Goal: Check status: Check status

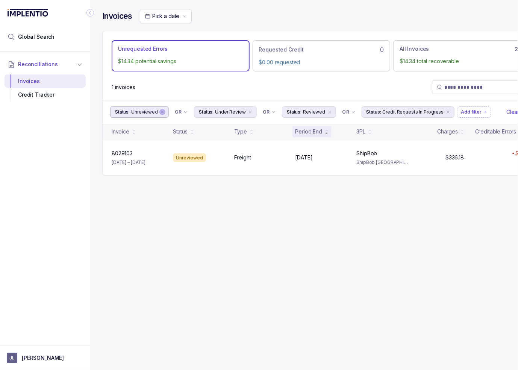
click at [159, 111] on div "remove content" at bounding box center [162, 112] width 6 height 6
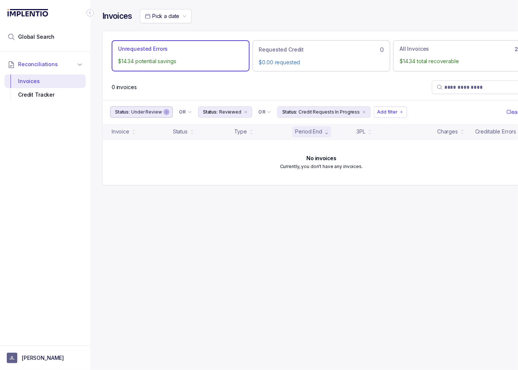
click at [166, 111] on icon "remove content" at bounding box center [166, 112] width 5 height 5
click at [157, 111] on icon "remove content" at bounding box center [158, 112] width 5 height 5
click at [195, 111] on icon "remove content" at bounding box center [197, 112] width 5 height 5
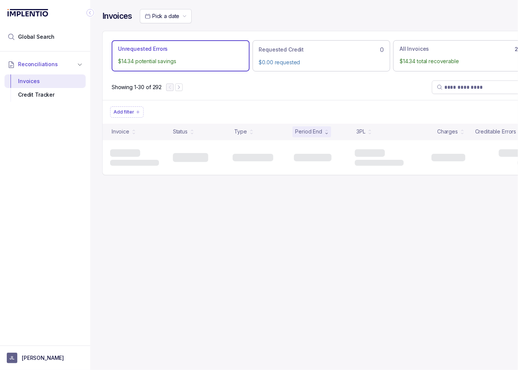
click at [226, 93] on div "Showing 1-30 of 292" at bounding box center [322, 87] width 438 height 26
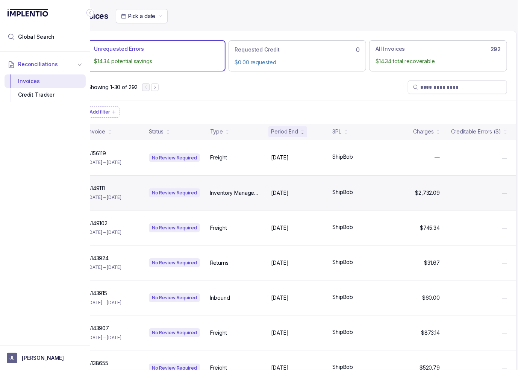
scroll to position [0, 40]
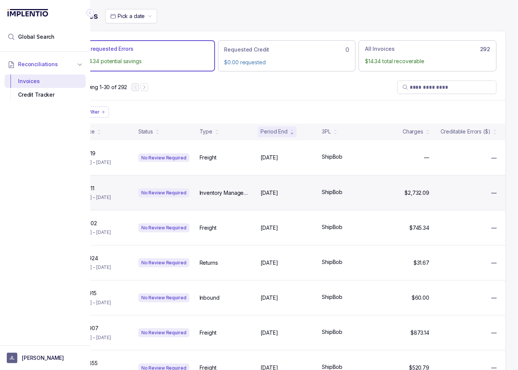
click at [220, 192] on p "Inventory Management and Storage" at bounding box center [226, 193] width 52 height 8
click at [204, 202] on div "8149111 8149111 [DATE] – [DATE] No Review Required Inventory Management and Sto…" at bounding box center [287, 192] width 438 height 35
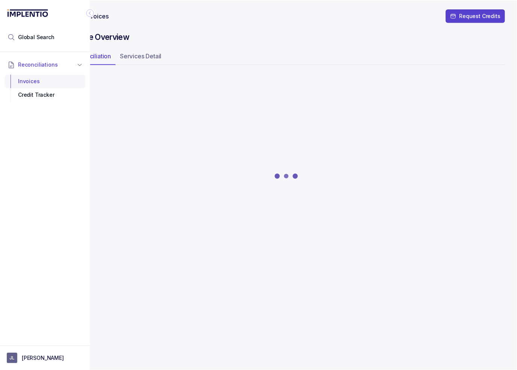
scroll to position [0, 35]
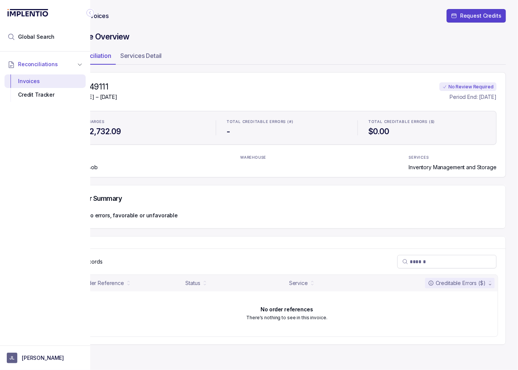
drag, startPoint x: 18, startPoint y: 176, endPoint x: 15, endPoint y: 167, distance: 9.4
click at [18, 175] on div "Reconciliations Invoices Credit Tracker" at bounding box center [45, 197] width 90 height 290
click at [206, 25] on nav "All Invoices Request Credits" at bounding box center [287, 20] width 439 height 23
click at [242, 106] on div "#8149111 [DATE] – [DATE] No Review Required Period End: [DATE] CHARGES $2,732.0…" at bounding box center [287, 124] width 439 height 105
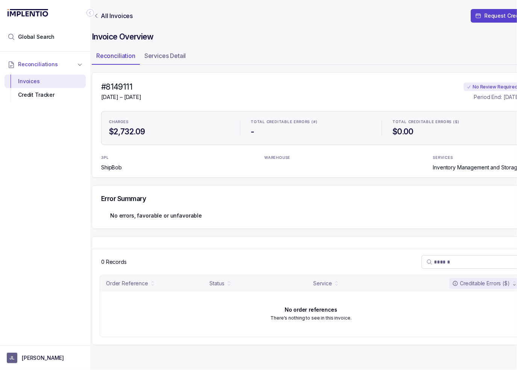
scroll to position [0, 0]
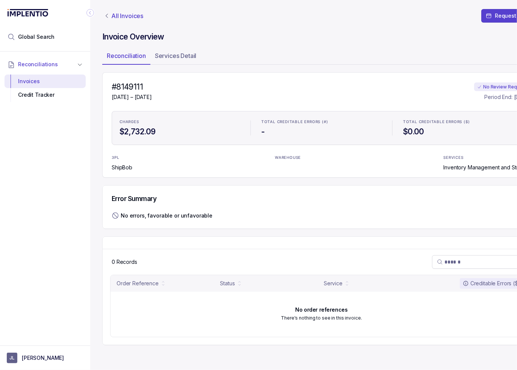
click at [114, 12] on p "All Invoices" at bounding box center [127, 16] width 32 height 8
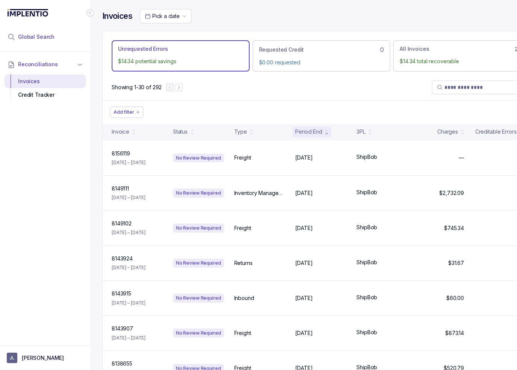
click at [61, 33] on li "Global Search" at bounding box center [45, 37] width 81 height 17
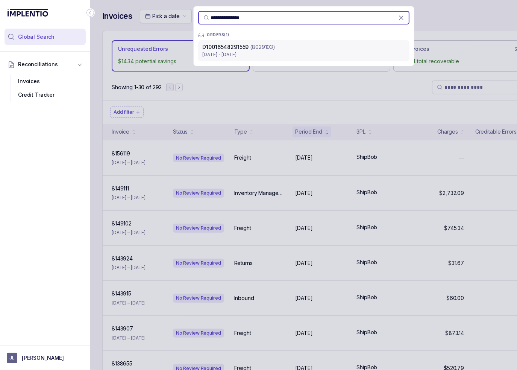
type input "**********"
click at [293, 50] on div "D10016548291559 (8029103)" at bounding box center [304, 47] width 202 height 8
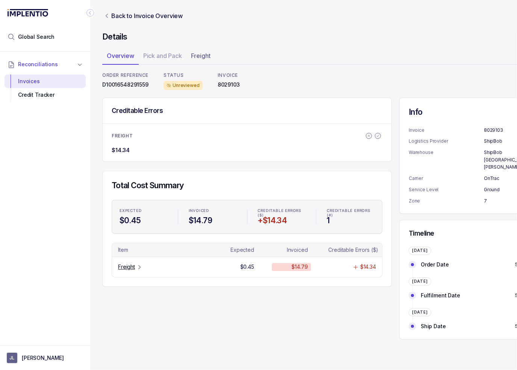
click at [217, 128] on ul "FREIGHT $14.34" at bounding box center [247, 142] width 289 height 38
click at [134, 268] on p "Freight" at bounding box center [126, 267] width 17 height 8
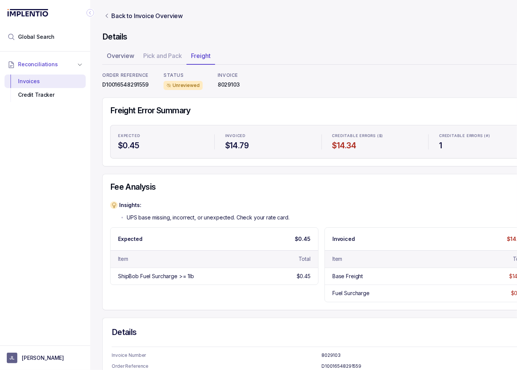
click at [210, 217] on p "UPS base missing, incorrect, or unexpected. Check your rate card." at bounding box center [208, 218] width 163 height 8
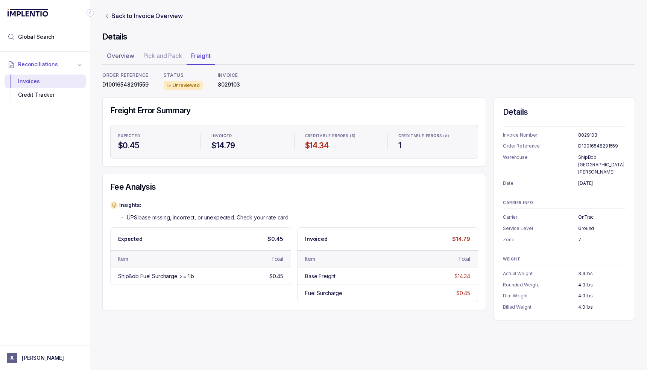
drag, startPoint x: 177, startPoint y: 158, endPoint x: 174, endPoint y: 198, distance: 40.4
click at [177, 159] on div "Freight Error Summary Expected $0.45 Invoiced $14.79 Creditable Errors ($) $14.…" at bounding box center [294, 131] width 384 height 69
click at [261, 183] on h4 "Fee Analysis" at bounding box center [294, 187] width 368 height 11
